Goal: Find specific page/section: Find specific page/section

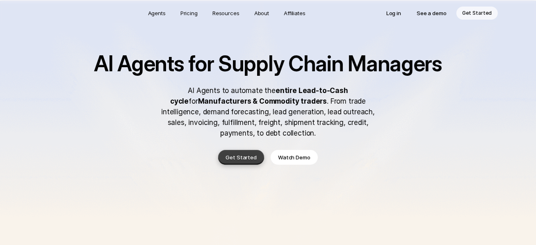
click at [240, 155] on p "Get Started" at bounding box center [240, 157] width 31 height 8
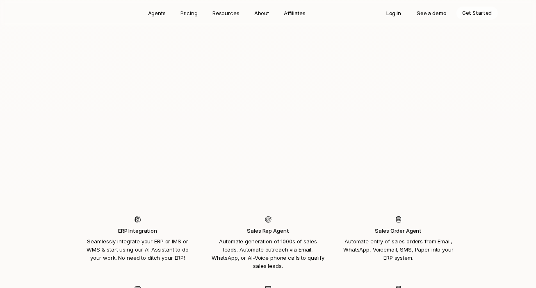
scroll to position [778, 0]
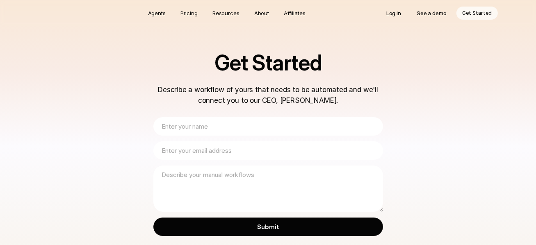
click at [237, 118] on input "text" at bounding box center [267, 126] width 229 height 18
click at [431, 11] on p "See a demo" at bounding box center [431, 13] width 30 height 8
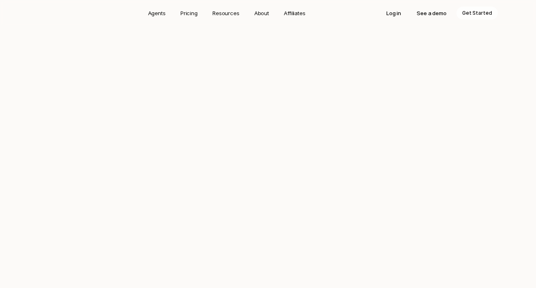
scroll to position [778, 0]
